Goal: Task Accomplishment & Management: Use online tool/utility

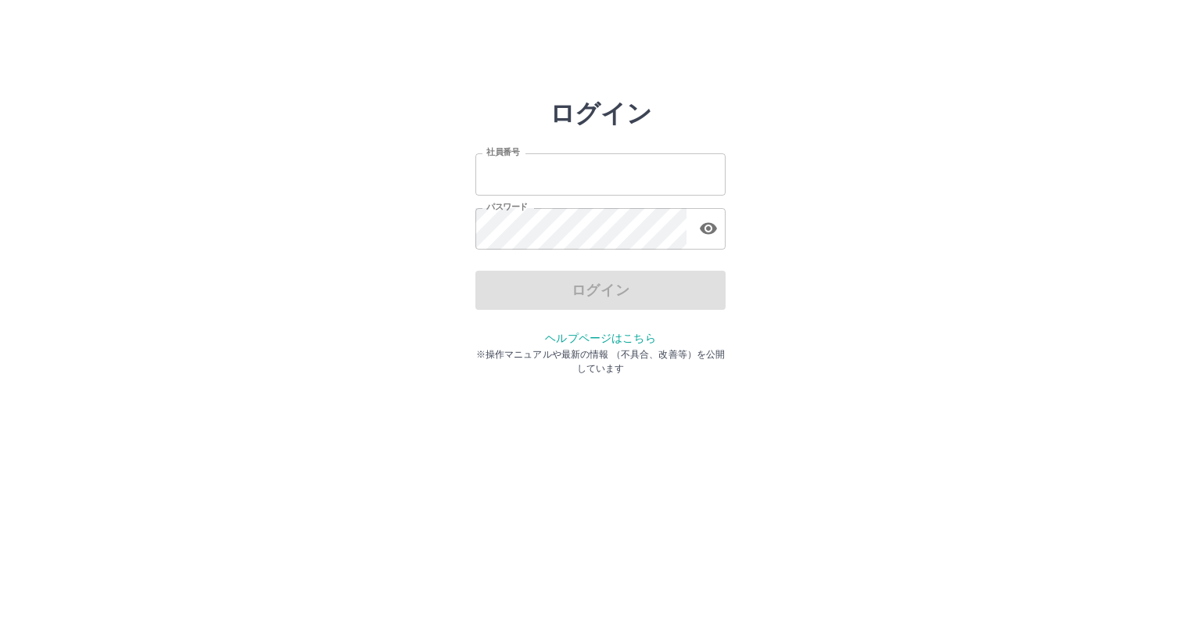
type input "*******"
click at [604, 285] on div "ログイン" at bounding box center [600, 290] width 250 height 39
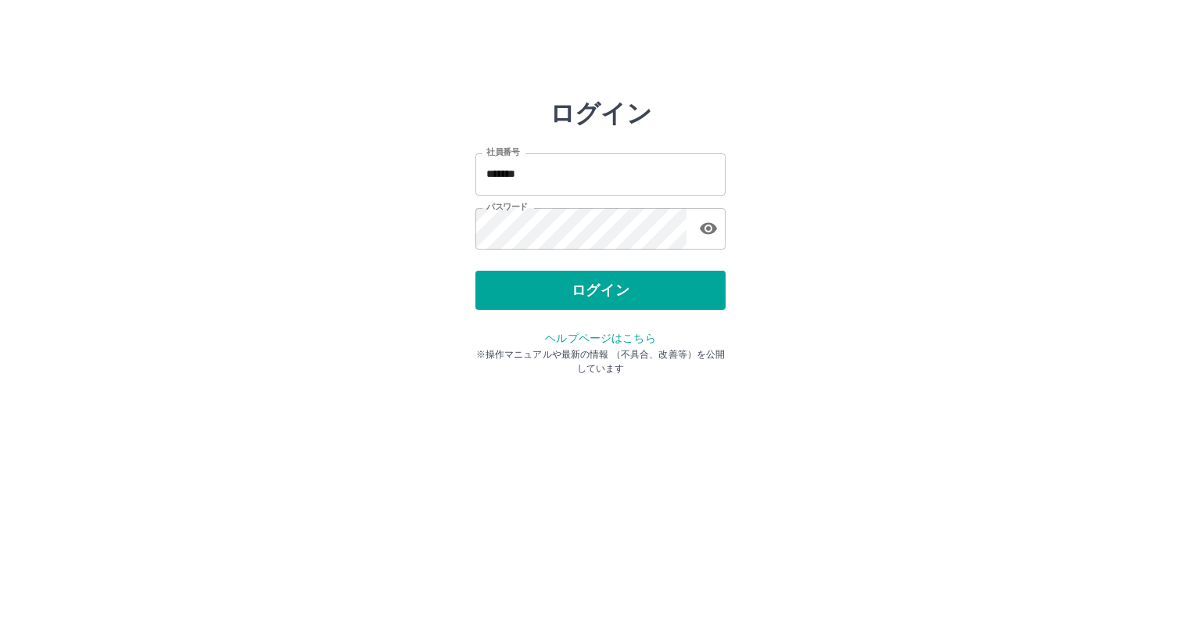
click at [604, 285] on button "ログイン" at bounding box center [600, 290] width 250 height 39
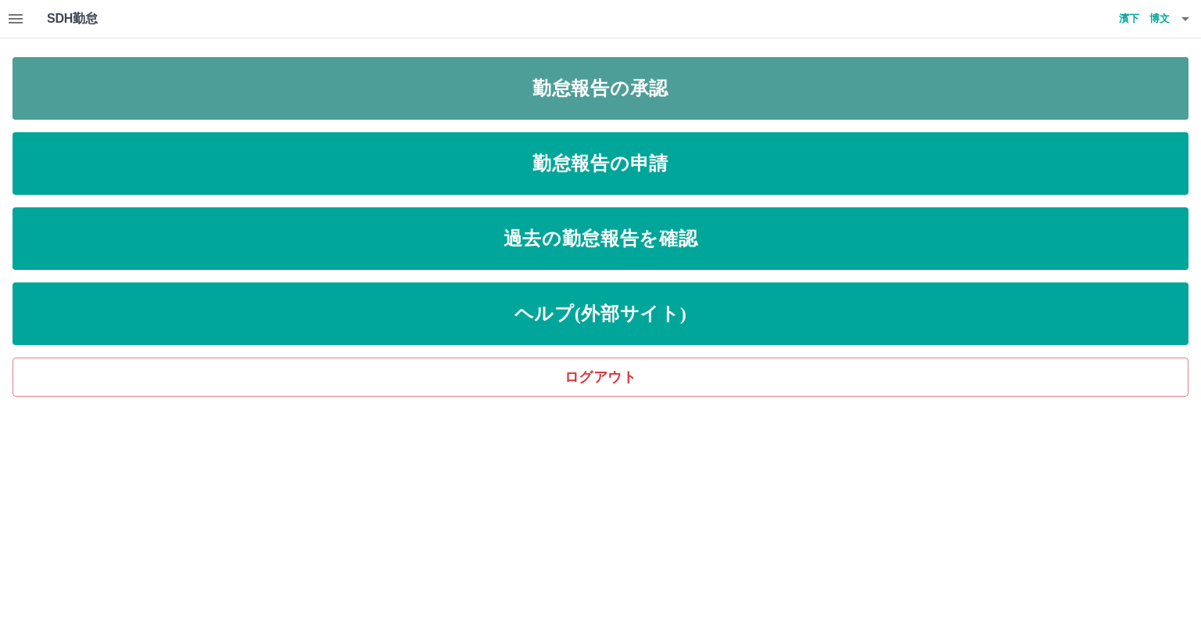
click at [540, 79] on link "勤怠報告の承認" at bounding box center [601, 88] width 1176 height 63
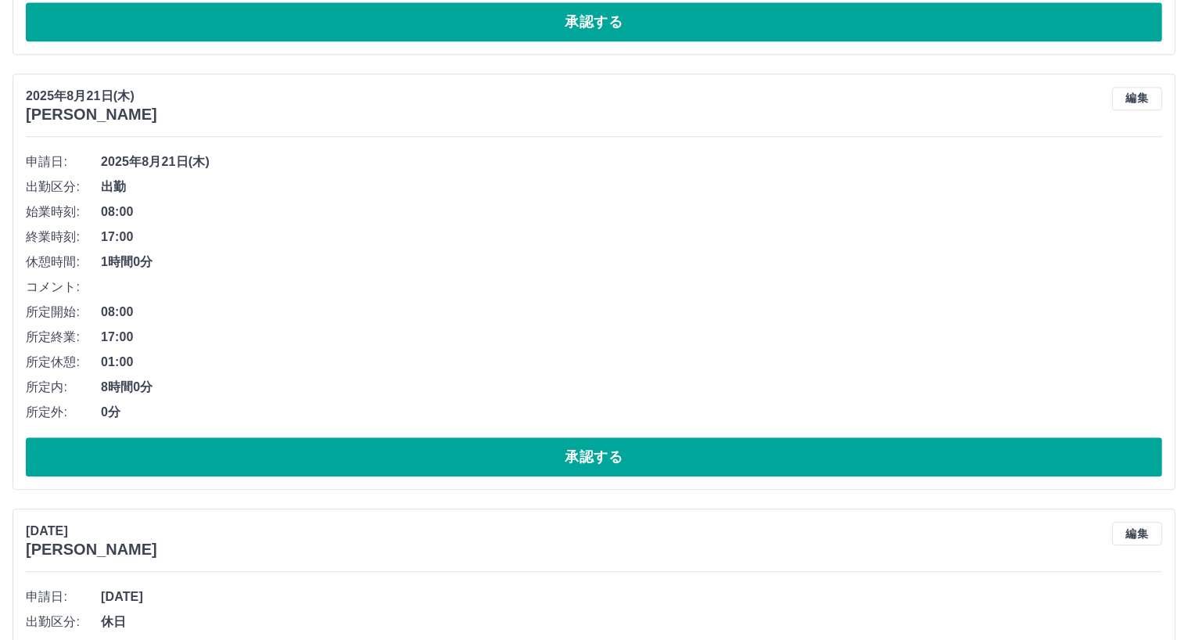
scroll to position [4019, 0]
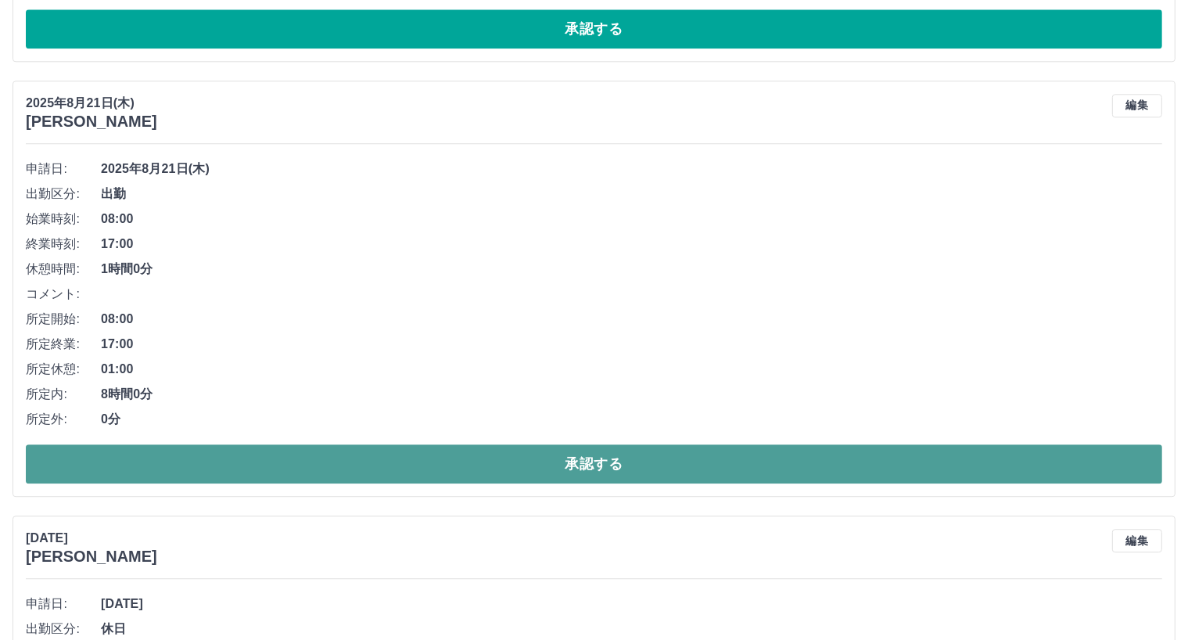
click at [413, 466] on button "承認する" at bounding box center [594, 463] width 1136 height 39
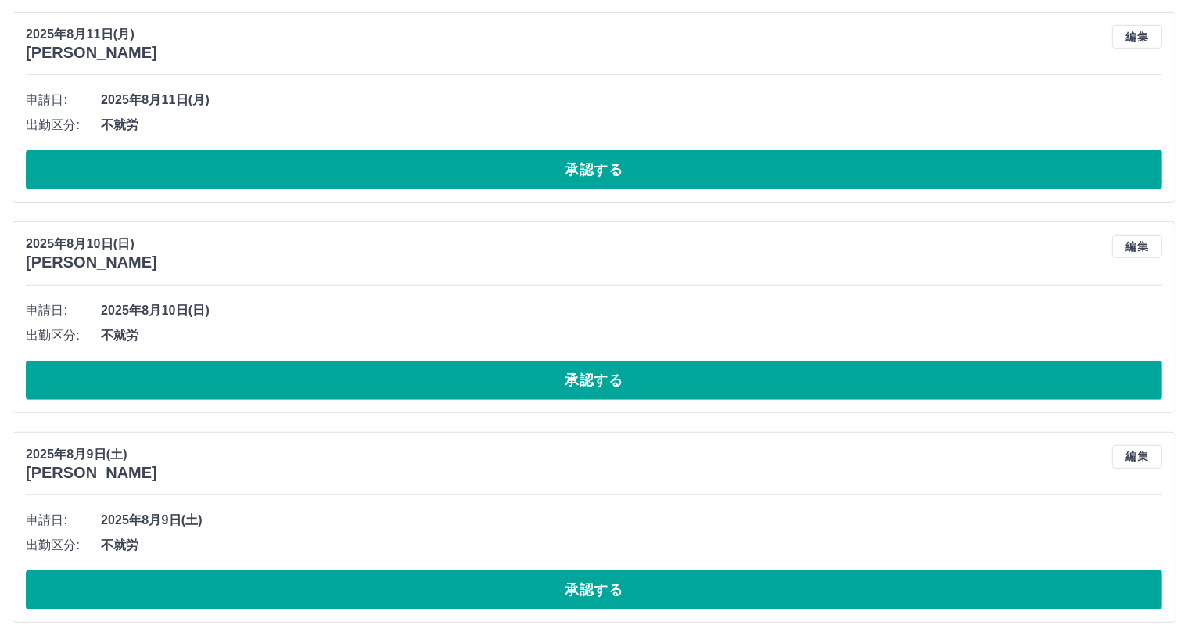
scroll to position [6876, 0]
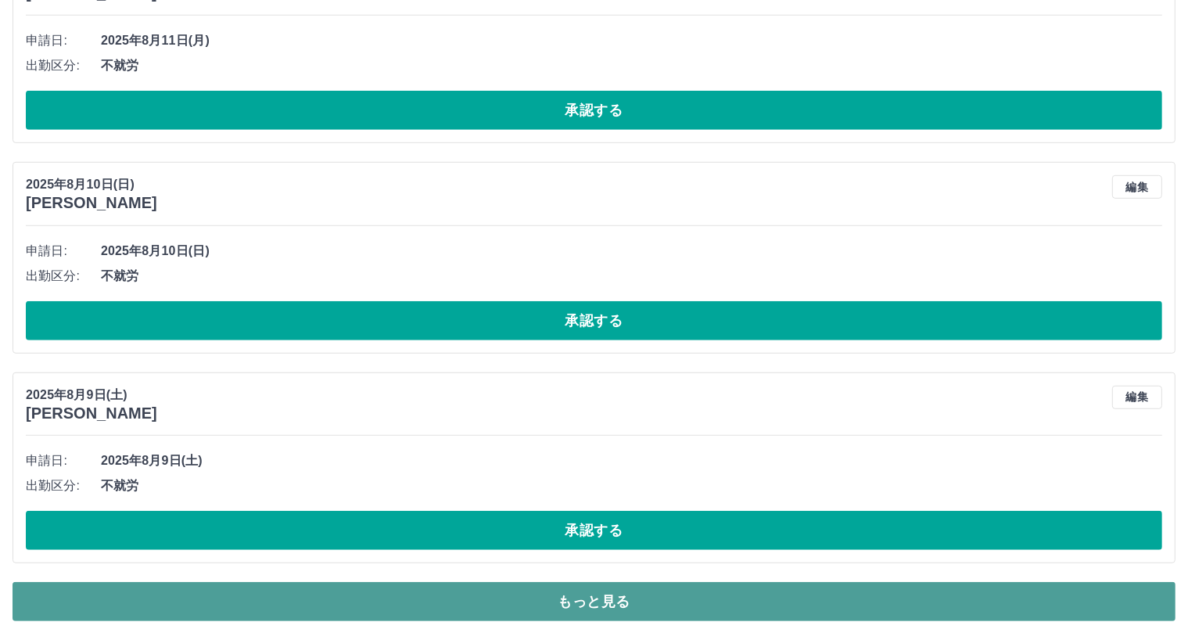
click at [854, 608] on button "もっと見る" at bounding box center [594, 601] width 1163 height 39
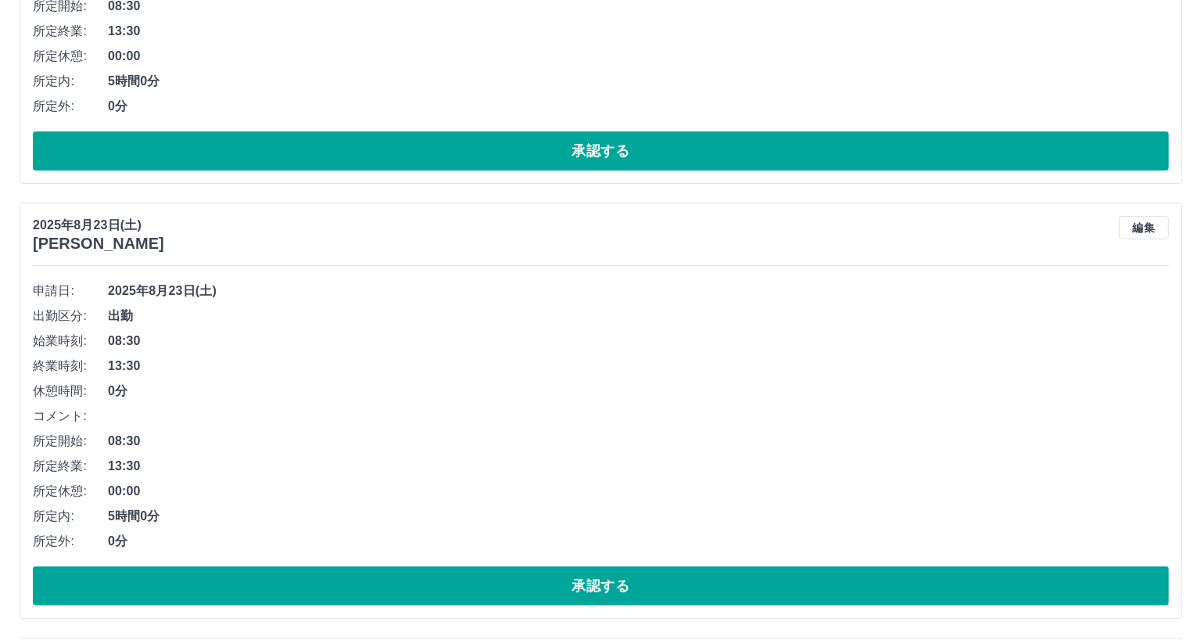
scroll to position [0, 0]
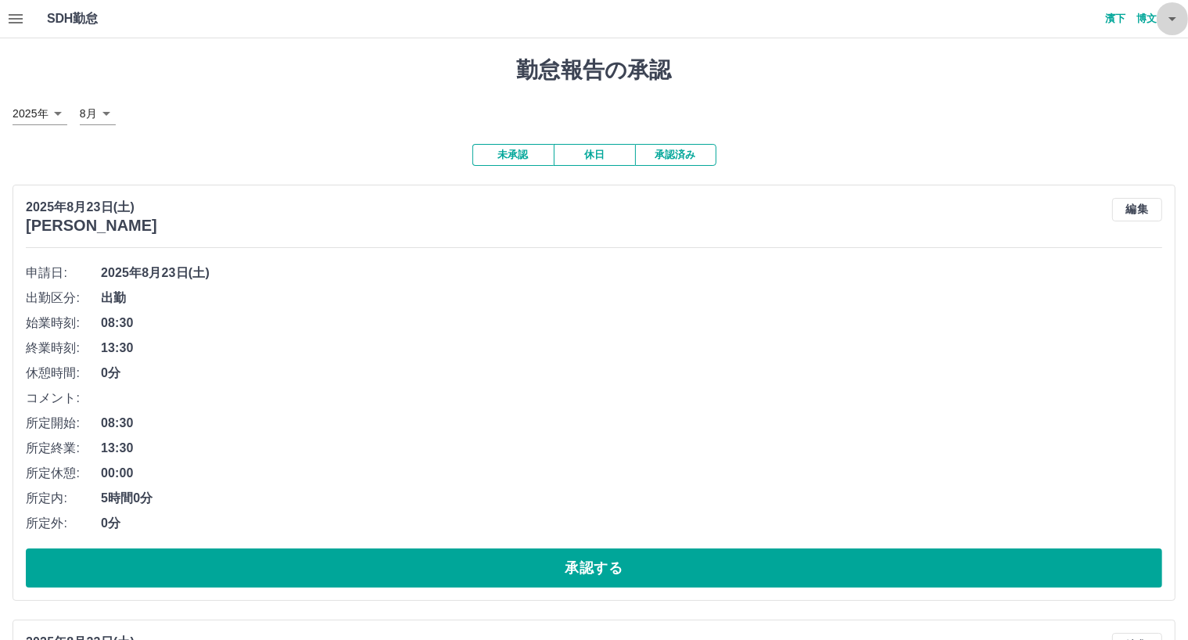
click at [1171, 20] on icon "button" at bounding box center [1172, 19] width 8 height 4
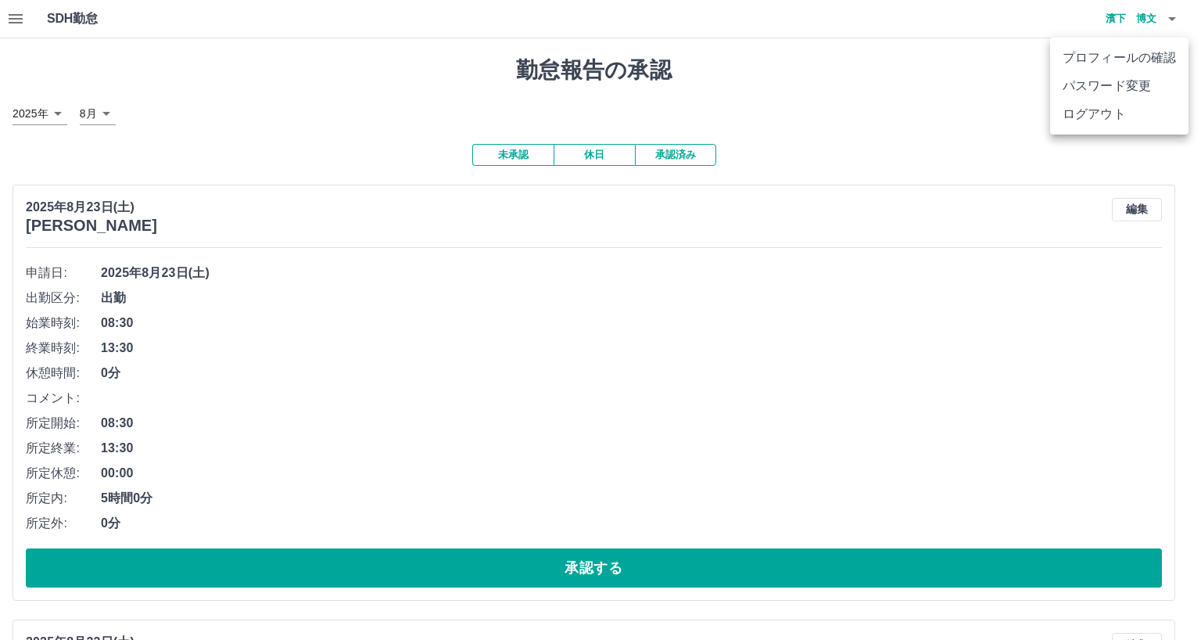
click at [1103, 109] on li "ログアウト" at bounding box center [1119, 114] width 138 height 28
